Goal: Entertainment & Leisure: Consume media (video, audio)

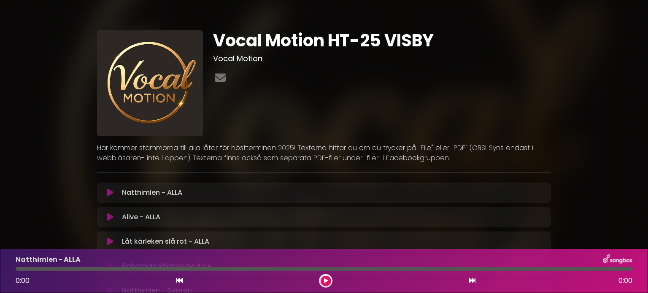
drag, startPoint x: 648, startPoint y: 49, endPoint x: 642, endPoint y: 110, distance: 60.6
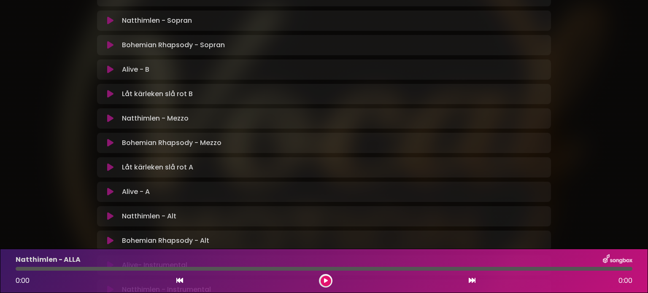
scroll to position [287, 0]
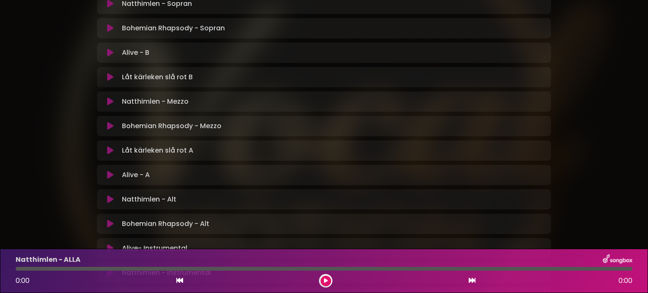
click at [110, 149] on icon at bounding box center [110, 150] width 6 height 8
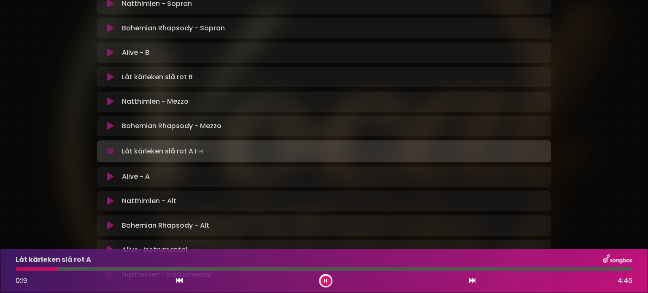
drag, startPoint x: 648, startPoint y: 81, endPoint x: 641, endPoint y: 121, distance: 40.2
click at [641, 121] on div "Vocal Motion HT-25 VISBY Vocal Motion ×" at bounding box center [324, 48] width 648 height 651
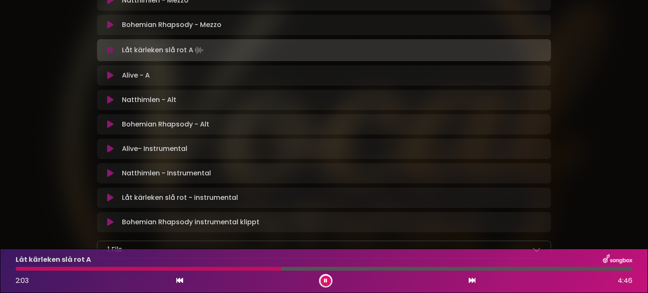
scroll to position [451, 0]
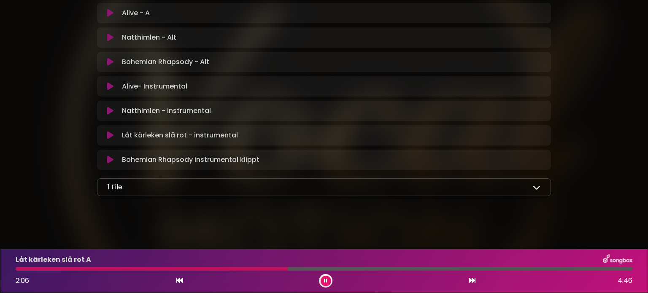
click at [537, 187] on icon at bounding box center [537, 188] width 8 height 8
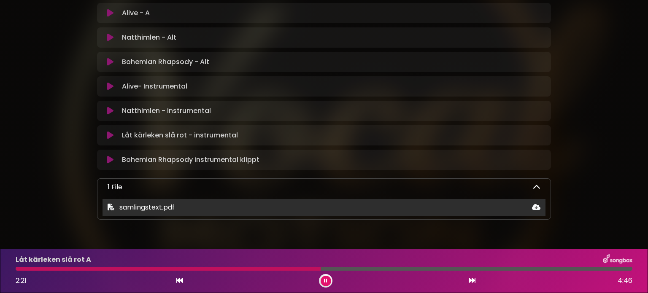
click at [173, 205] on span "samlingstext.pdf" at bounding box center [146, 208] width 55 height 10
click at [536, 206] on icon at bounding box center [536, 207] width 8 height 7
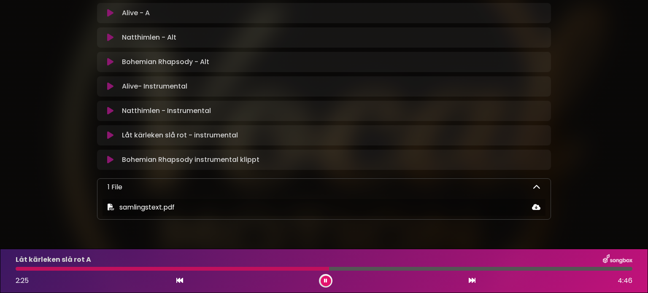
click at [327, 281] on button at bounding box center [326, 281] width 11 height 11
click at [326, 279] on icon at bounding box center [326, 281] width 4 height 5
click at [325, 279] on icon at bounding box center [326, 281] width 4 height 5
click at [326, 279] on icon at bounding box center [326, 281] width 4 height 5
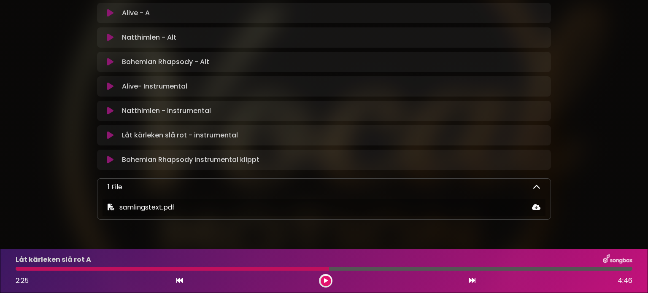
click at [326, 279] on icon at bounding box center [326, 281] width 4 height 5
drag, startPoint x: 326, startPoint y: 279, endPoint x: 320, endPoint y: 279, distance: 5.9
click at [320, 279] on div at bounding box center [326, 281] width 14 height 14
drag, startPoint x: 326, startPoint y: 269, endPoint x: 307, endPoint y: 271, distance: 19.5
click at [307, 271] on div at bounding box center [173, 269] width 314 height 4
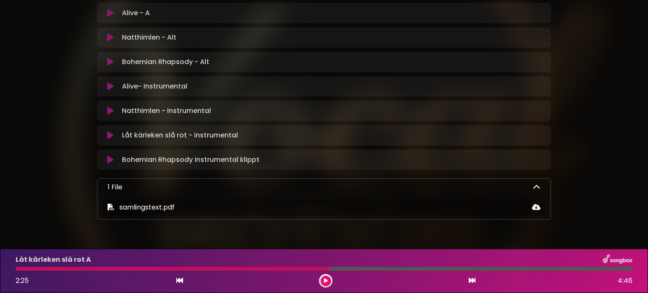
click at [304, 268] on div at bounding box center [173, 269] width 314 height 4
click at [326, 283] on icon at bounding box center [326, 281] width 4 height 5
drag, startPoint x: 328, startPoint y: 268, endPoint x: 368, endPoint y: 268, distance: 39.2
click at [368, 268] on div at bounding box center [324, 269] width 617 height 4
click at [329, 268] on div at bounding box center [173, 269] width 314 height 4
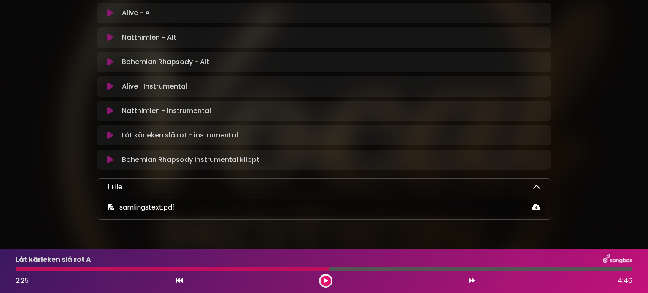
click at [327, 279] on icon at bounding box center [326, 281] width 4 height 5
click at [471, 280] on icon at bounding box center [472, 280] width 7 height 7
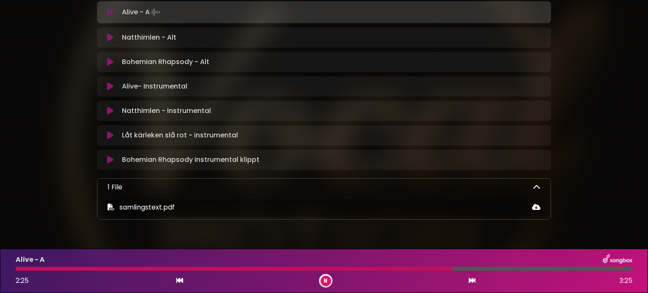
scroll to position [449, 0]
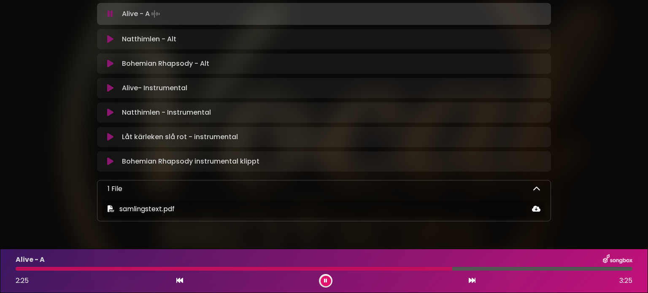
drag, startPoint x: 336, startPoint y: 270, endPoint x: 518, endPoint y: 249, distance: 183.5
drag, startPoint x: 452, startPoint y: 268, endPoint x: 316, endPoint y: 271, distance: 136.8
click at [316, 271] on div "Alive - A 2:25 3:25" at bounding box center [324, 270] width 627 height 33
drag, startPoint x: 451, startPoint y: 268, endPoint x: 253, endPoint y: 274, distance: 198.0
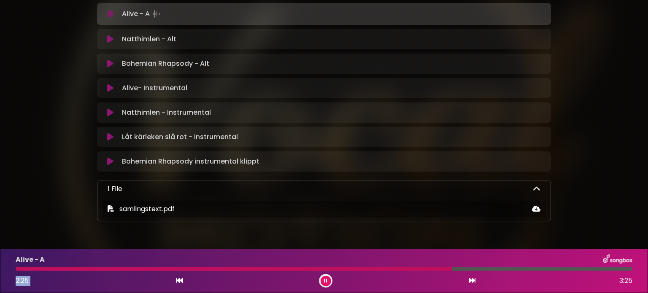
click at [253, 274] on div "Alive - A 2:25 3:25" at bounding box center [324, 270] width 627 height 33
click at [51, 265] on div "Alive - A" at bounding box center [324, 259] width 627 height 11
click at [33, 266] on div "Alive - A 2:25 3:25" at bounding box center [324, 270] width 627 height 33
click at [41, 271] on div at bounding box center [234, 269] width 437 height 4
click at [180, 283] on icon at bounding box center [179, 280] width 7 height 7
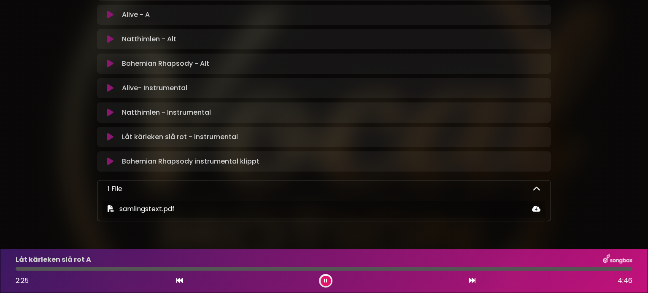
scroll to position [451, 0]
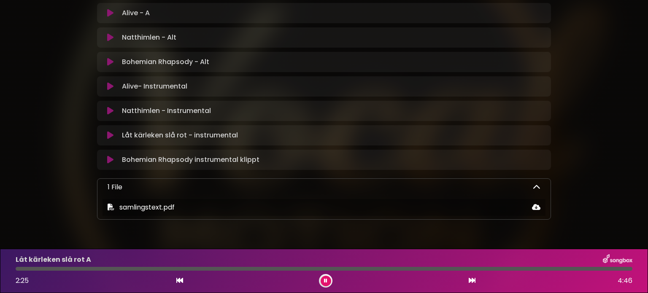
click at [180, 283] on icon at bounding box center [179, 280] width 7 height 7
click at [470, 280] on icon at bounding box center [472, 280] width 7 height 7
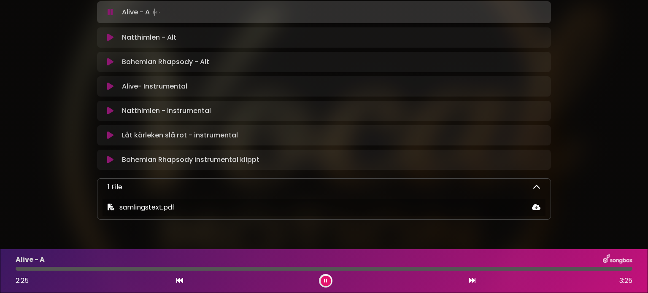
scroll to position [449, 0]
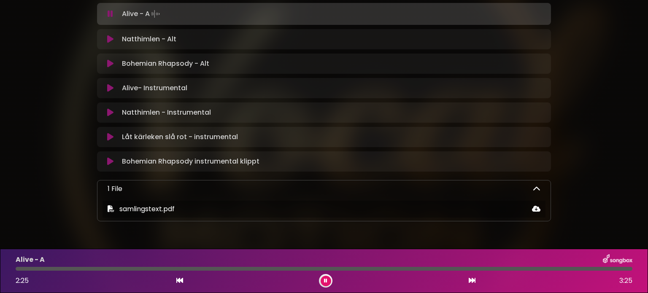
click at [326, 280] on icon at bounding box center [326, 281] width 4 height 5
drag, startPoint x: 640, startPoint y: 82, endPoint x: 639, endPoint y: 96, distance: 13.9
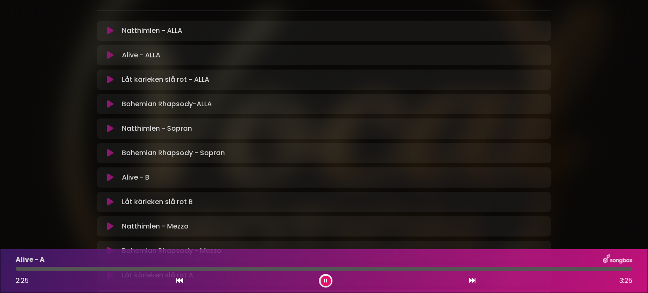
scroll to position [145, 0]
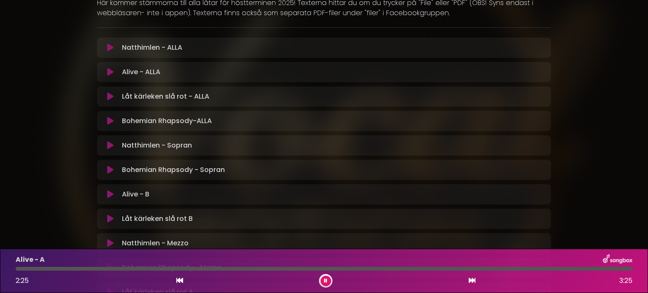
click at [110, 45] on icon at bounding box center [110, 47] width 6 height 8
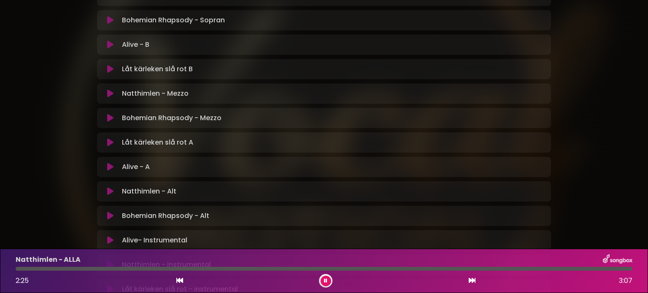
scroll to position [297, 0]
click at [169, 186] on p "Natthimlen - Alt Loading Track..." at bounding box center [149, 191] width 54 height 10
click at [107, 189] on icon at bounding box center [110, 191] width 6 height 8
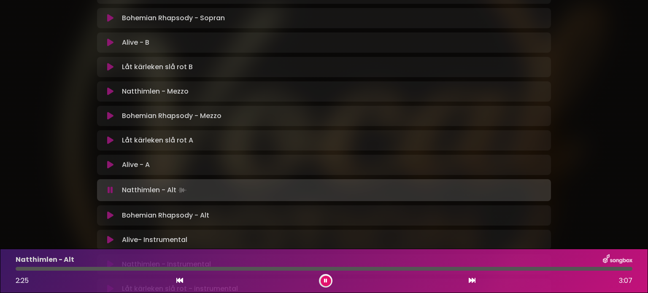
scroll to position [295, 0]
